Goal: Transaction & Acquisition: Subscribe to service/newsletter

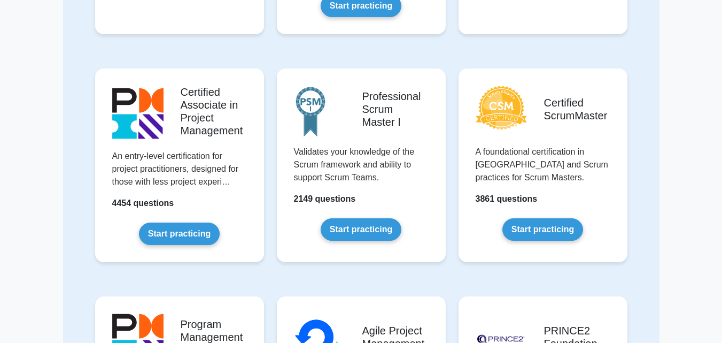
scroll to position [267, 0]
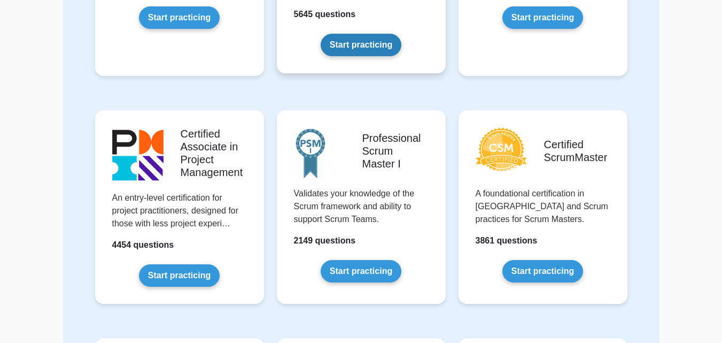
click at [368, 56] on link "Start practicing" at bounding box center [361, 45] width 81 height 22
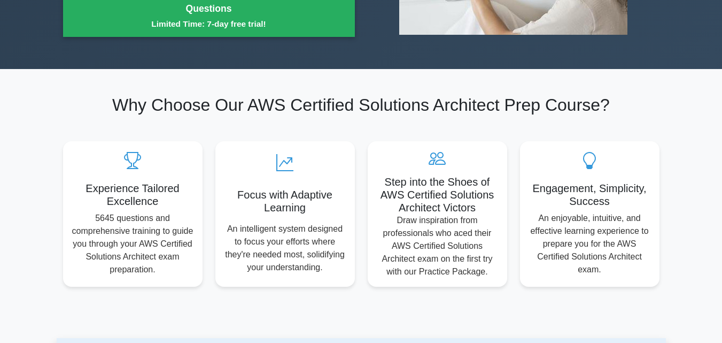
scroll to position [321, 0]
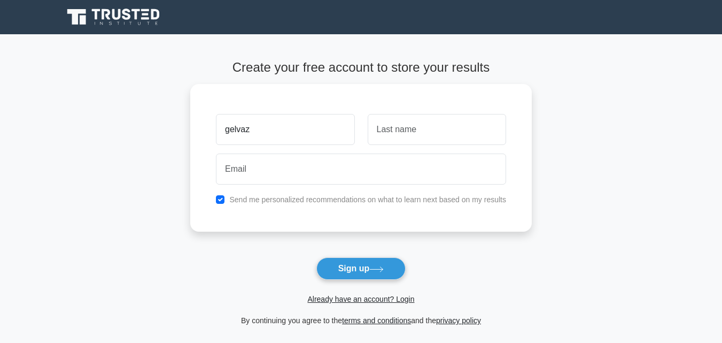
type input "gelvaz"
